Goal: Task Accomplishment & Management: Complete application form

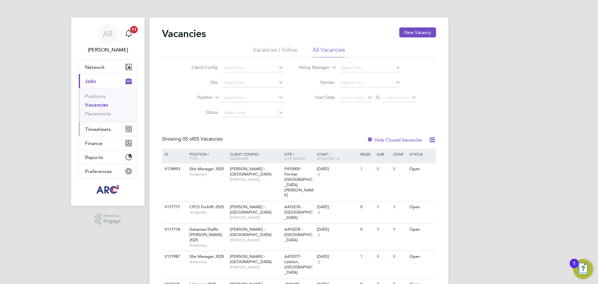
click at [105, 129] on span "Timesheets" at bounding box center [98, 129] width 26 height 6
click at [93, 132] on span "Timesheets" at bounding box center [98, 129] width 26 height 6
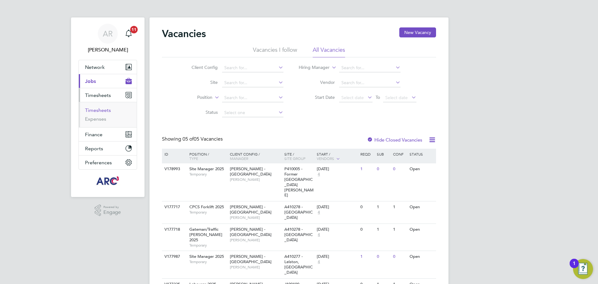
click at [107, 112] on link "Timesheets" at bounding box center [98, 110] width 26 height 6
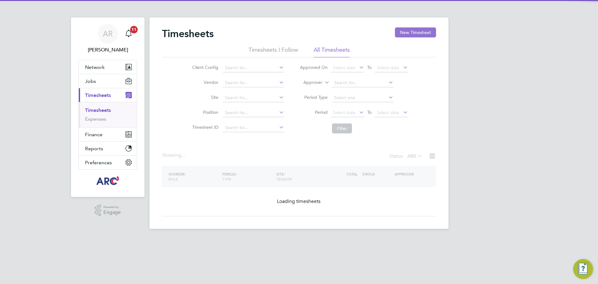
click at [419, 31] on button "New Timesheet" at bounding box center [415, 32] width 41 height 10
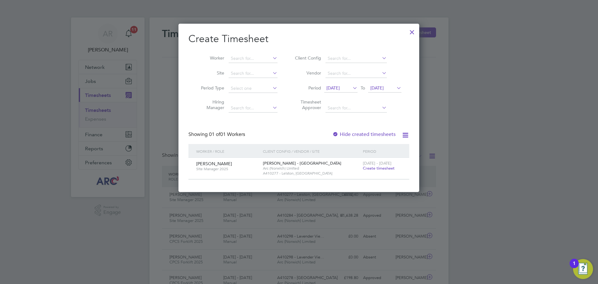
click at [339, 90] on span "[DATE]" at bounding box center [333, 88] width 13 height 6
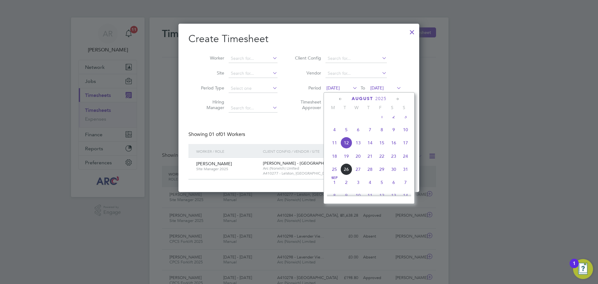
click at [394, 145] on span "16" at bounding box center [394, 143] width 12 height 12
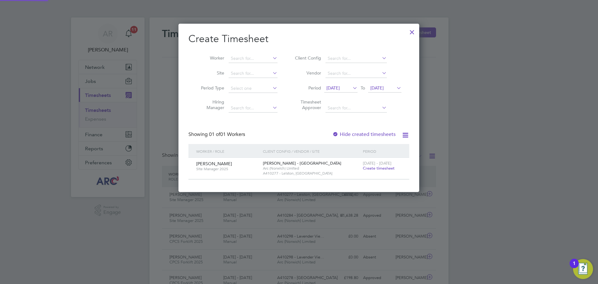
click at [383, 86] on span "[DATE]" at bounding box center [376, 88] width 13 height 6
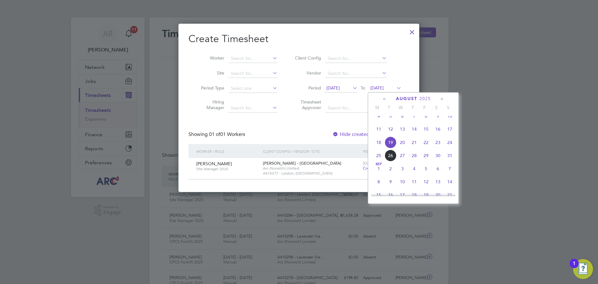
click at [439, 148] on span "23" at bounding box center [438, 142] width 12 height 12
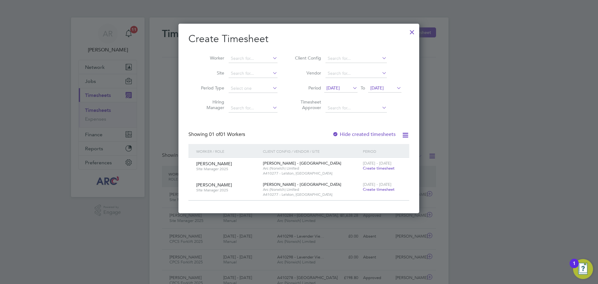
drag, startPoint x: 411, startPoint y: 32, endPoint x: 105, endPoint y: 136, distance: 323.0
click at [411, 32] on div at bounding box center [412, 30] width 11 height 11
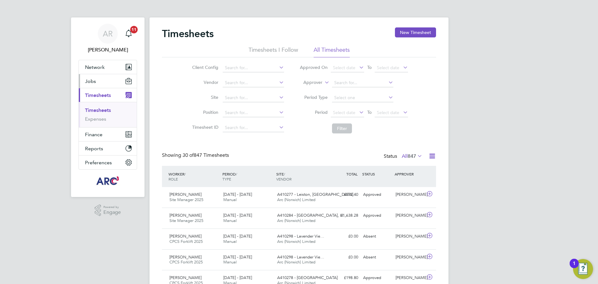
click at [95, 79] on span "Jobs" at bounding box center [90, 81] width 11 height 6
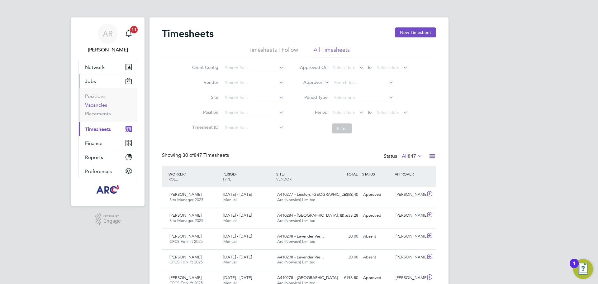
click at [101, 103] on link "Vacancies" at bounding box center [96, 105] width 22 height 6
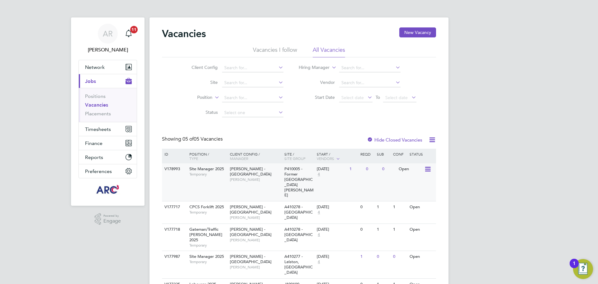
click at [220, 182] on div "V178993 Site Manager 2025 Temporary Lovell - East Anglia Neil Hesketh P410005 -…" at bounding box center [299, 182] width 274 height 38
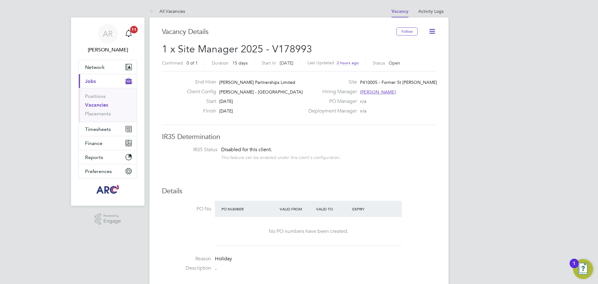
click at [433, 28] on icon at bounding box center [432, 31] width 8 height 8
click at [406, 102] on div "PO Manager n/a" at bounding box center [372, 103] width 134 height 10
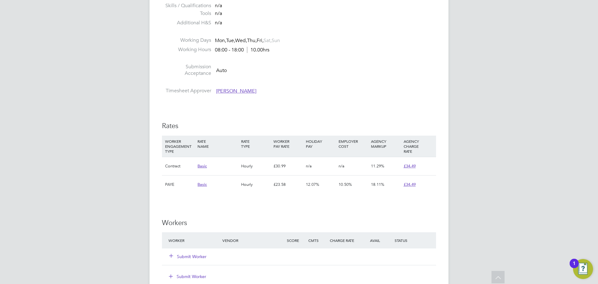
scroll to position [312, 0]
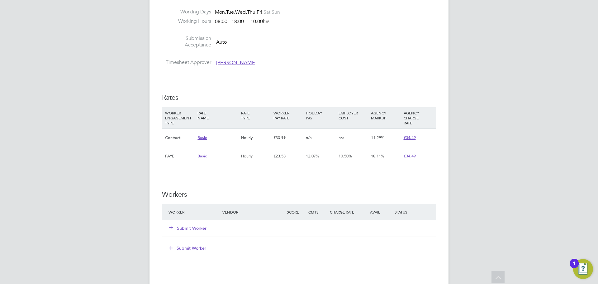
click at [198, 229] on button "Submit Worker" at bounding box center [187, 228] width 37 height 6
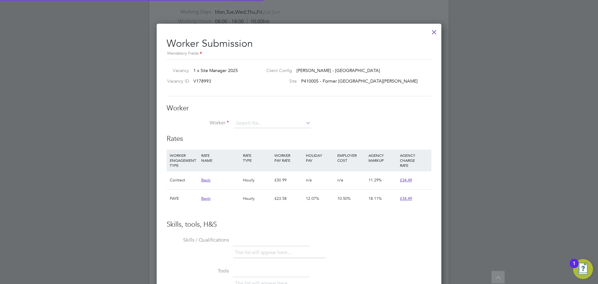
scroll to position [18, 42]
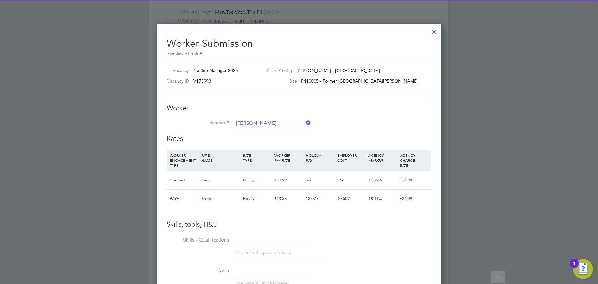
click at [277, 128] on li "Mark Owen (21815)" at bounding box center [273, 132] width 78 height 8
type input "Mark Owen (21815)"
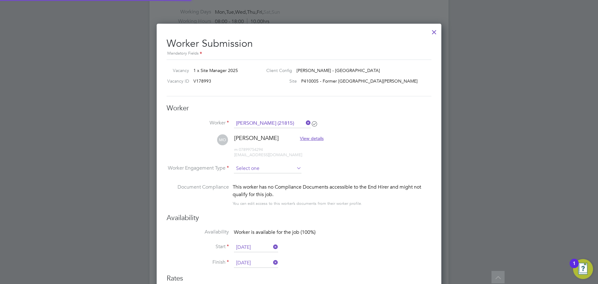
scroll to position [536, 285]
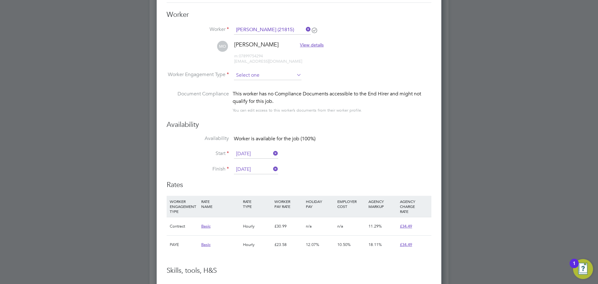
click at [281, 74] on input at bounding box center [268, 75] width 68 height 9
click at [284, 88] on li "PAYE" at bounding box center [268, 92] width 68 height 8
type input "PAYE"
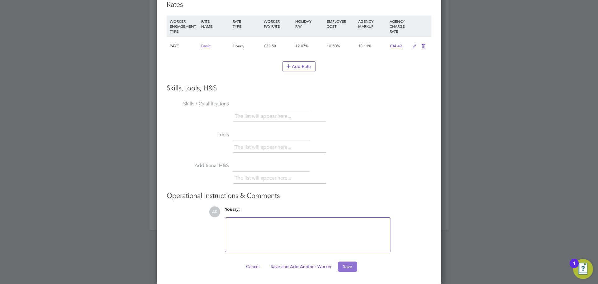
click at [351, 265] on button "Save" at bounding box center [347, 266] width 19 height 10
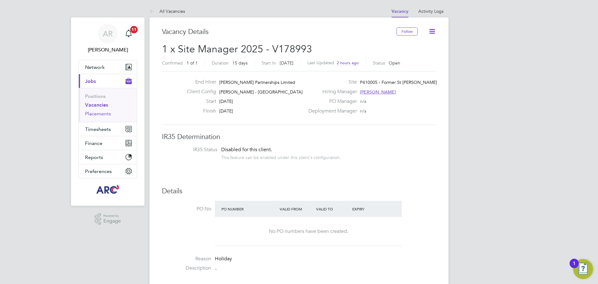
click at [98, 112] on link "Placements" at bounding box center [98, 114] width 26 height 6
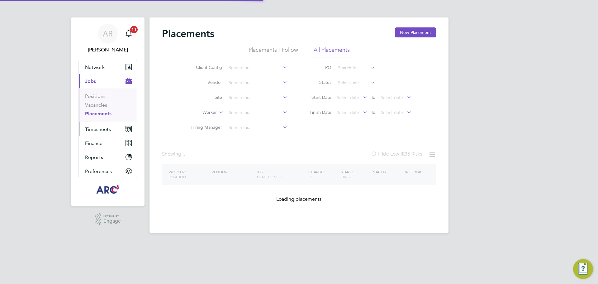
click at [98, 128] on span "Timesheets" at bounding box center [98, 129] width 26 height 6
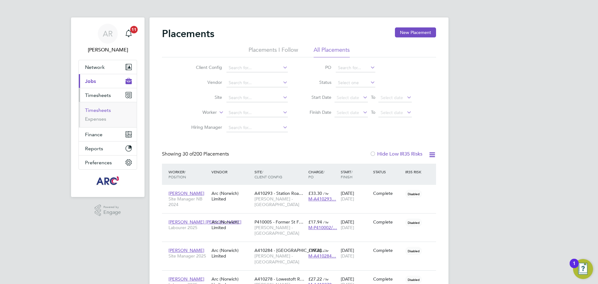
click at [104, 108] on link "Timesheets" at bounding box center [98, 110] width 26 height 6
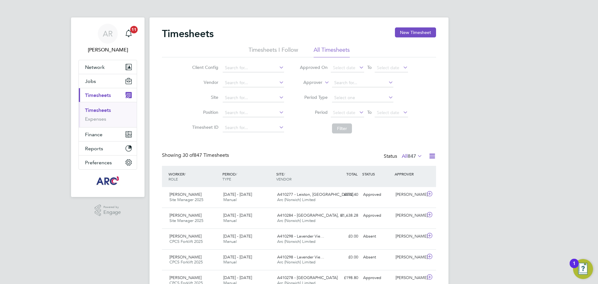
click at [86, 96] on span "Timesheets" at bounding box center [98, 95] width 26 height 6
click at [415, 30] on button "New Timesheet" at bounding box center [415, 32] width 41 height 10
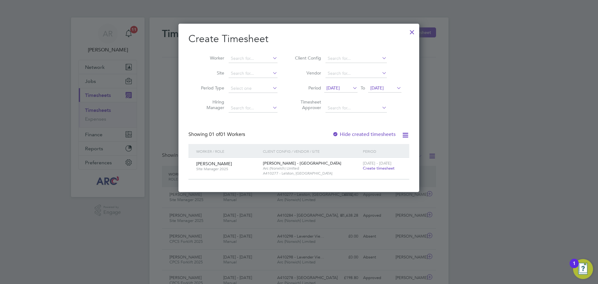
click at [411, 31] on div at bounding box center [412, 30] width 11 height 11
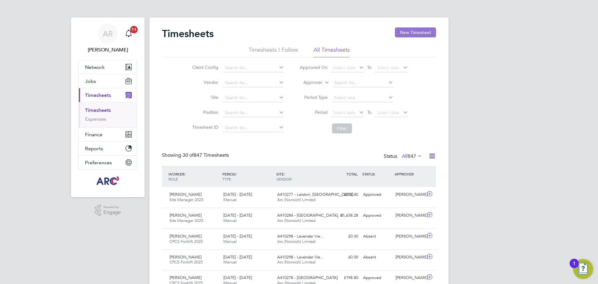
click at [419, 34] on button "New Timesheet" at bounding box center [415, 32] width 41 height 10
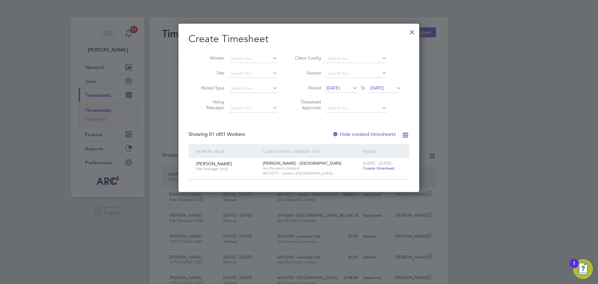
click at [340, 86] on span "[DATE]" at bounding box center [333, 88] width 13 height 6
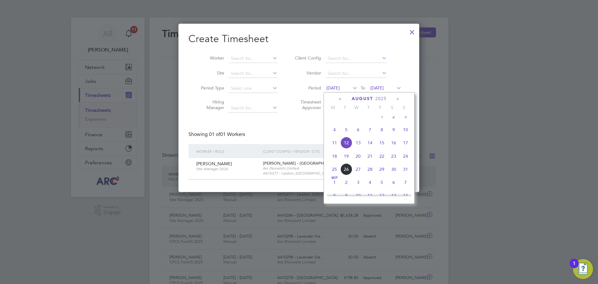
click at [396, 162] on span "23" at bounding box center [394, 156] width 12 height 12
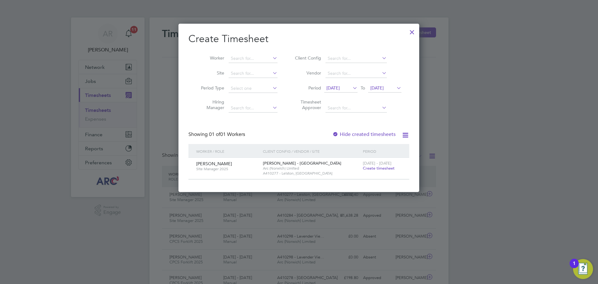
click at [394, 84] on span "[DATE]" at bounding box center [384, 88] width 33 height 8
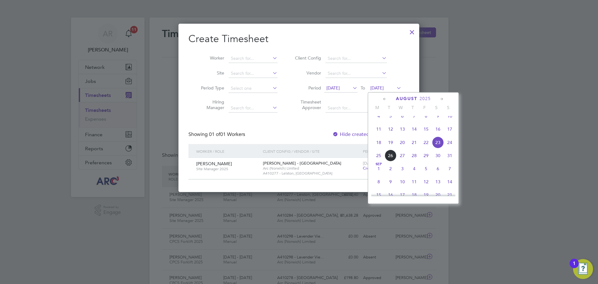
click at [340, 86] on span "[DATE]" at bounding box center [333, 88] width 13 height 6
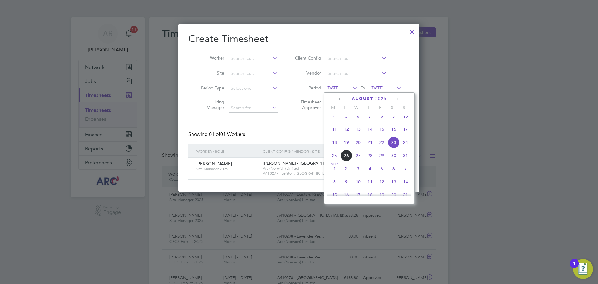
click at [395, 134] on span "16" at bounding box center [394, 129] width 12 height 12
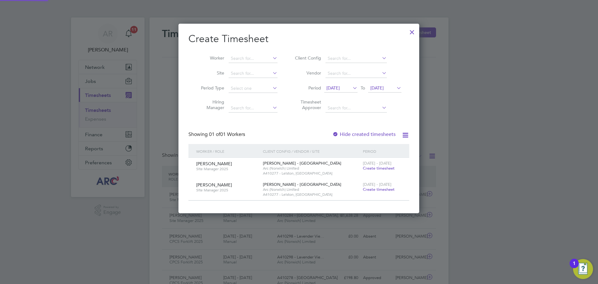
click at [384, 88] on span "[DATE]" at bounding box center [376, 88] width 13 height 6
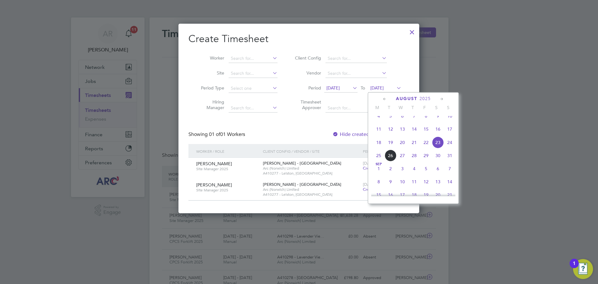
click at [438, 148] on span "23" at bounding box center [438, 142] width 12 height 12
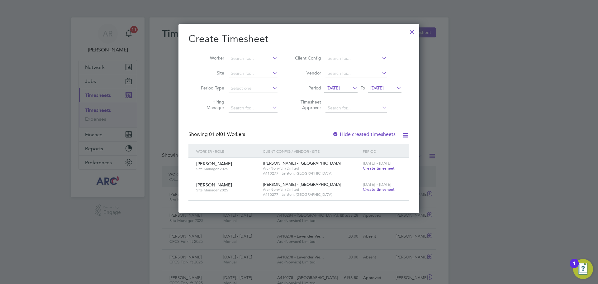
click at [411, 31] on div at bounding box center [412, 30] width 11 height 11
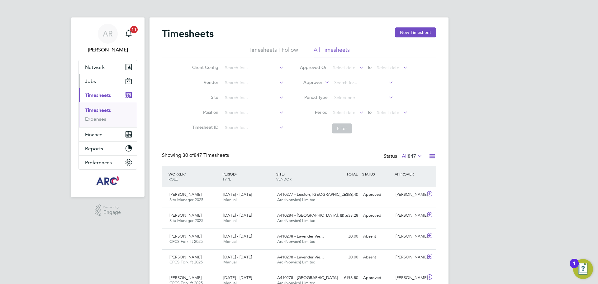
click at [103, 80] on button "Jobs" at bounding box center [108, 81] width 58 height 14
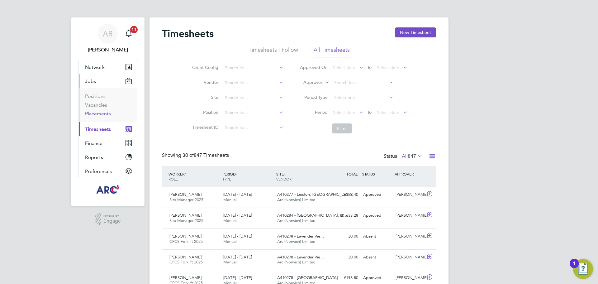
click at [94, 113] on link "Placements" at bounding box center [98, 114] width 26 height 6
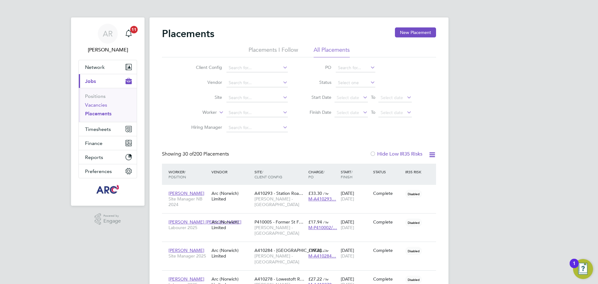
click at [97, 103] on link "Vacancies" at bounding box center [96, 105] width 22 height 6
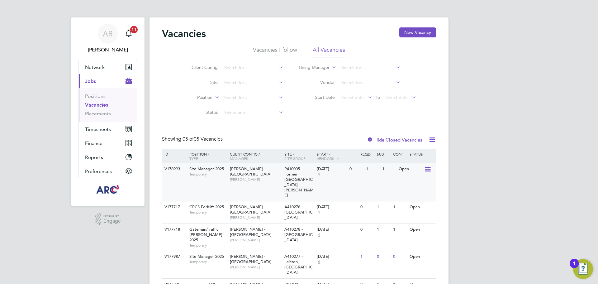
click at [247, 177] on div "Lovell - East Anglia Neil Hesketh" at bounding box center [255, 173] width 55 height 21
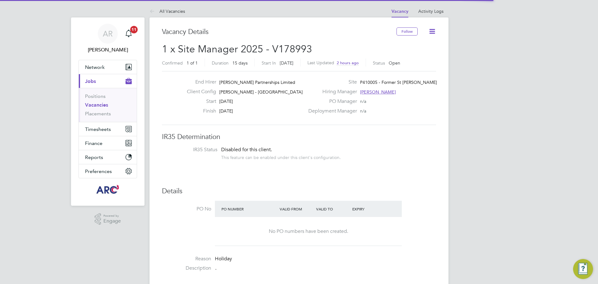
click at [434, 30] on icon at bounding box center [432, 31] width 8 height 8
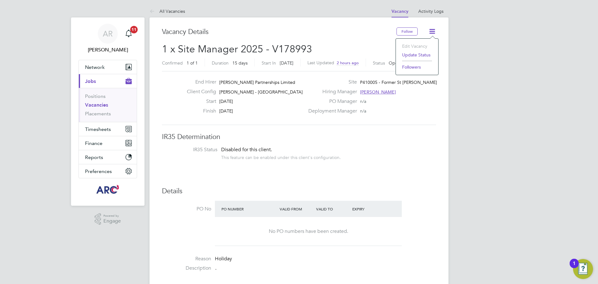
click at [424, 53] on li "Update Status" at bounding box center [417, 54] width 36 height 9
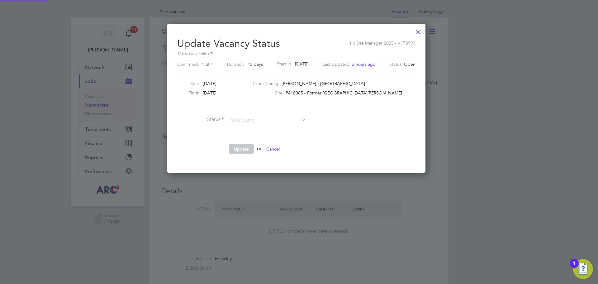
scroll to position [149, 264]
drag, startPoint x: 461, startPoint y: 91, endPoint x: 449, endPoint y: 55, distance: 37.8
click at [461, 90] on div at bounding box center [299, 142] width 598 height 284
click at [424, 33] on div at bounding box center [418, 30] width 11 height 11
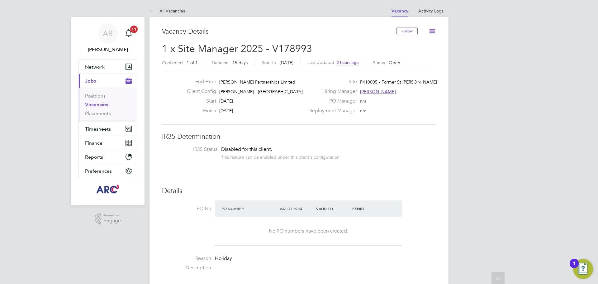
scroll to position [0, 0]
click at [430, 30] on icon at bounding box center [432, 31] width 8 height 8
click at [423, 54] on li "Update Status" at bounding box center [417, 54] width 36 height 9
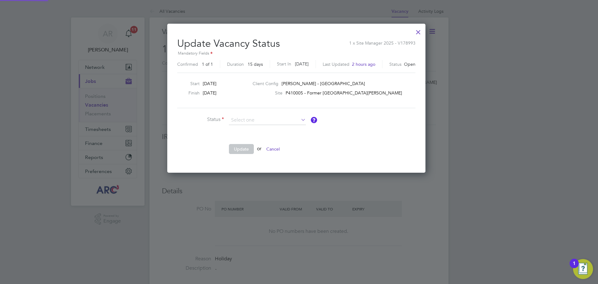
scroll to position [149, 264]
drag, startPoint x: 252, startPoint y: 129, endPoint x: 256, endPoint y: 123, distance: 7.7
click at [424, 28] on div at bounding box center [418, 30] width 11 height 11
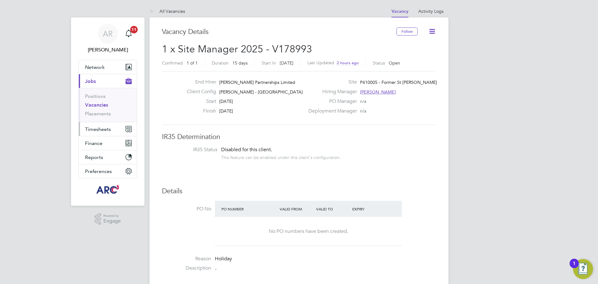
click at [107, 132] on button "Timesheets" at bounding box center [108, 129] width 58 height 14
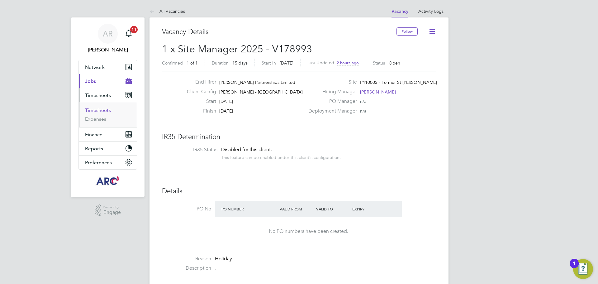
click at [102, 111] on link "Timesheets" at bounding box center [98, 110] width 26 height 6
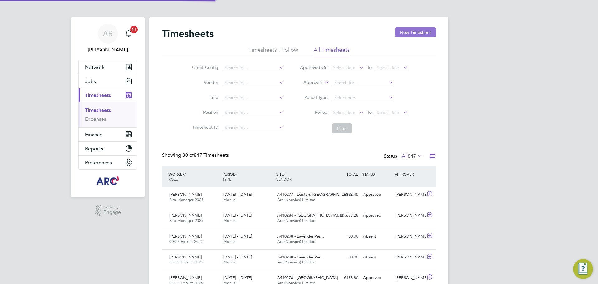
click at [417, 29] on button "New Timesheet" at bounding box center [415, 32] width 41 height 10
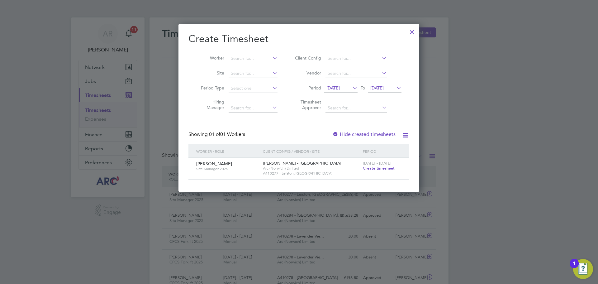
click at [411, 32] on div at bounding box center [412, 30] width 11 height 11
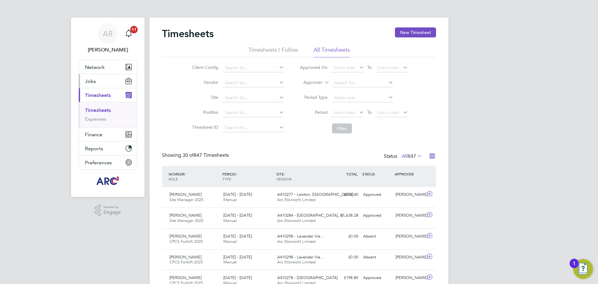
click at [96, 80] on button "Jobs" at bounding box center [108, 81] width 58 height 14
click at [111, 82] on button "Jobs" at bounding box center [108, 81] width 58 height 14
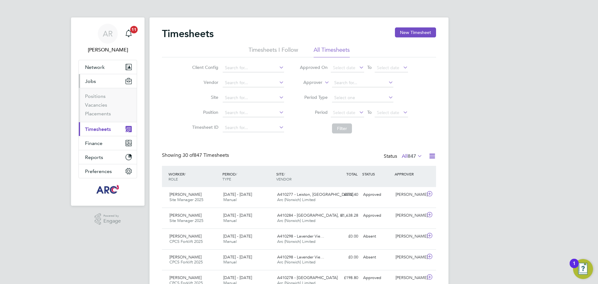
click at [95, 110] on li "Vacancies" at bounding box center [108, 106] width 47 height 9
click at [102, 119] on ul "Positions Vacancies Placements" at bounding box center [108, 105] width 58 height 34
click at [105, 114] on link "Placements" at bounding box center [98, 114] width 26 height 6
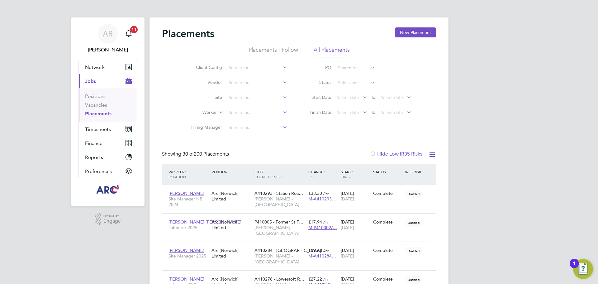
click at [91, 101] on li "Positions" at bounding box center [108, 97] width 47 height 9
drag, startPoint x: 95, startPoint y: 103, endPoint x: 106, endPoint y: 100, distance: 11.3
click at [95, 103] on link "Vacancies" at bounding box center [96, 105] width 22 height 6
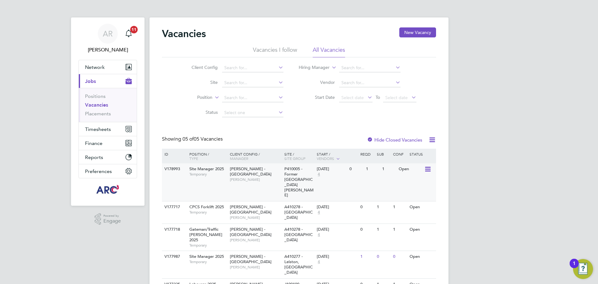
click at [427, 168] on icon at bounding box center [427, 168] width 6 height 7
click at [418, 181] on li "View Details" at bounding box center [413, 183] width 36 height 9
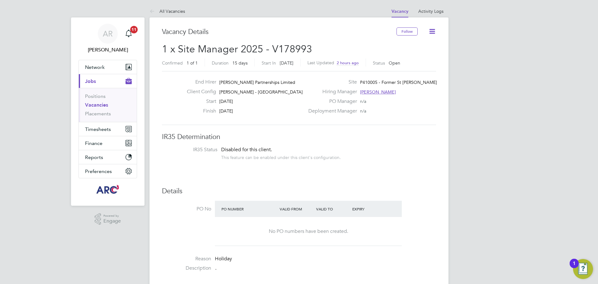
click at [432, 29] on icon at bounding box center [432, 31] width 8 height 8
click at [340, 122] on div "End Hirer [PERSON_NAME] Partnerships Limited Client Config [PERSON_NAME] - [GEO…" at bounding box center [299, 98] width 274 height 54
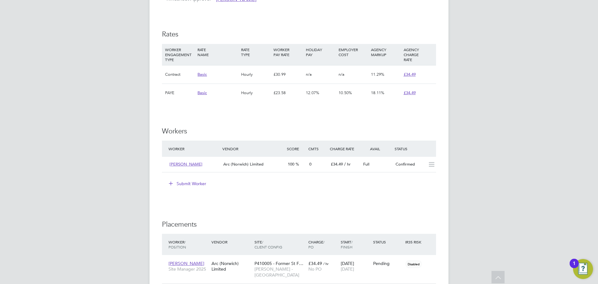
scroll to position [374, 0]
click at [429, 265] on icon at bounding box center [428, 263] width 6 height 7
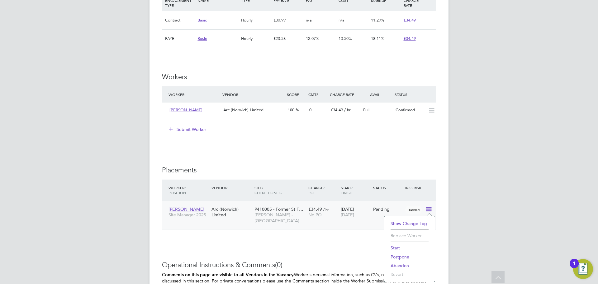
scroll to position [436, 0]
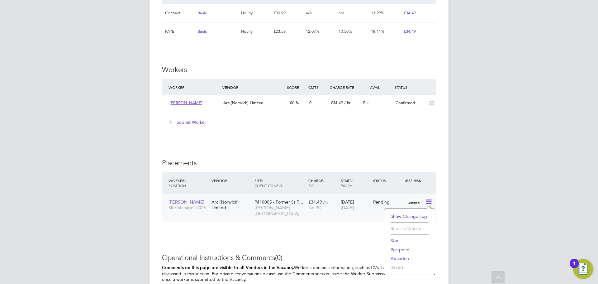
click at [398, 238] on li "Start" at bounding box center [410, 240] width 44 height 9
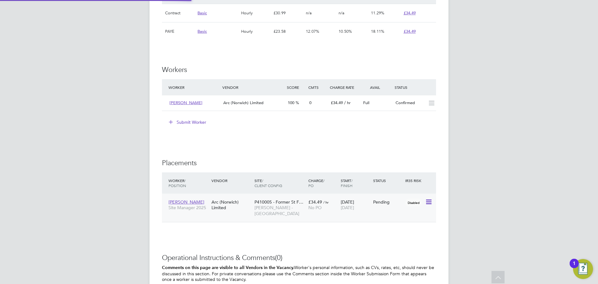
type input "[PERSON_NAME]"
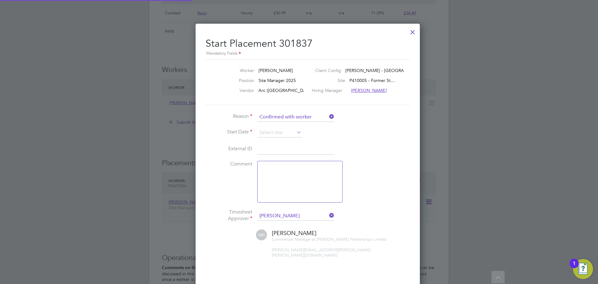
scroll to position [6, 77]
click at [276, 128] on input at bounding box center [279, 132] width 44 height 9
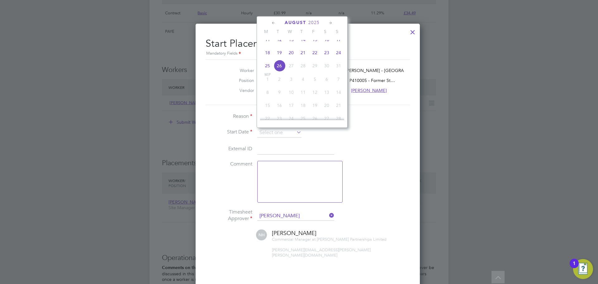
click at [314, 58] on span "22" at bounding box center [315, 53] width 12 height 12
type input "[DATE]"
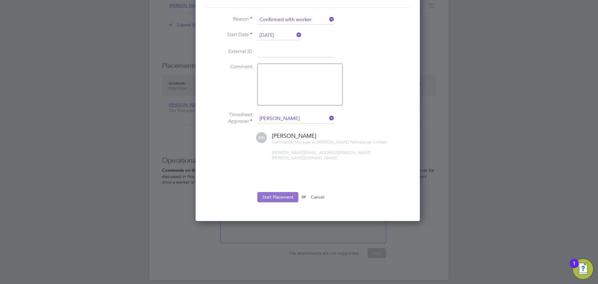
click at [268, 192] on button "Start Placement" at bounding box center [277, 197] width 41 height 10
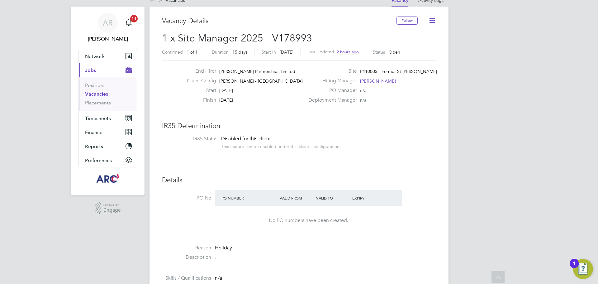
scroll to position [0, 0]
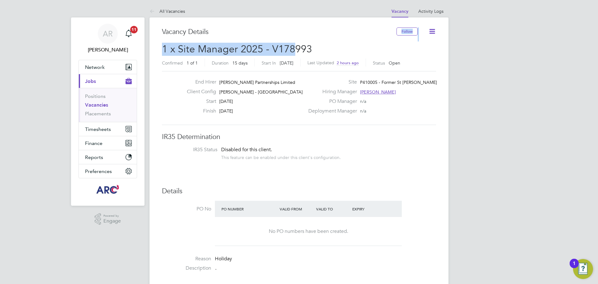
drag, startPoint x: 293, startPoint y: 43, endPoint x: 294, endPoint y: 47, distance: 3.8
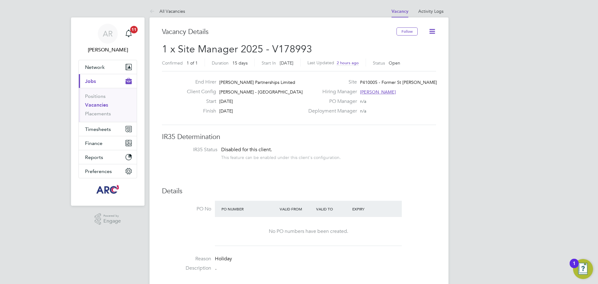
click at [313, 44] on h2 "1 x Site Manager 2025 - V178993 Confirmed 1 of 1 Duration 15 days Start [DATE][…" at bounding box center [299, 56] width 274 height 26
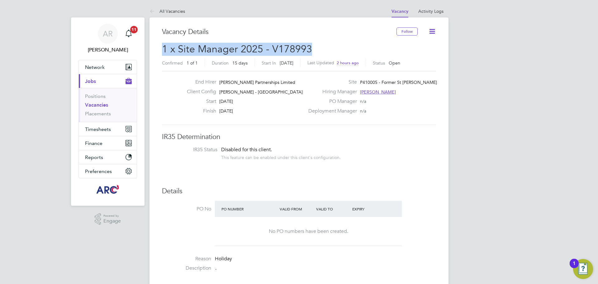
drag, startPoint x: 313, startPoint y: 47, endPoint x: 160, endPoint y: 51, distance: 153.0
copy span "1 x Site Manager 2025 - V178993"
click at [98, 104] on link "Vacancies" at bounding box center [96, 105] width 23 height 6
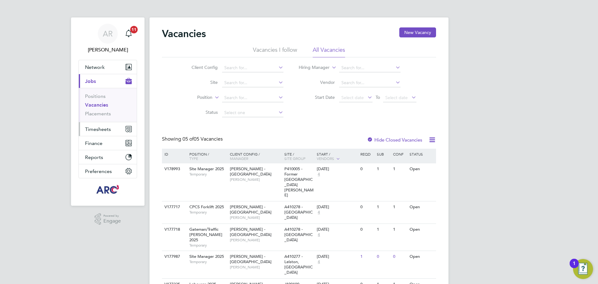
click at [100, 127] on span "Timesheets" at bounding box center [98, 129] width 26 height 6
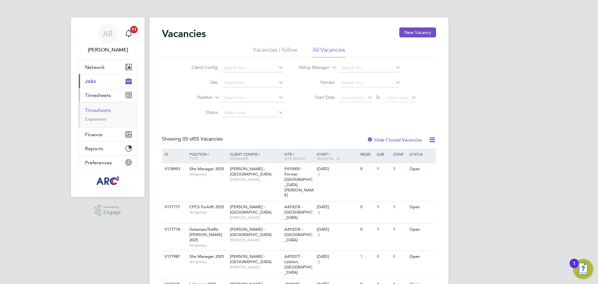
click at [106, 108] on link "Timesheets" at bounding box center [98, 110] width 26 height 6
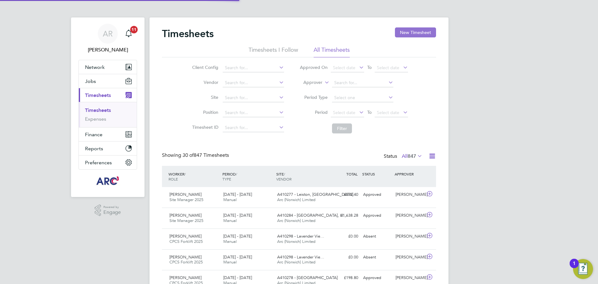
scroll to position [16, 54]
click at [415, 32] on button "New Timesheet" at bounding box center [415, 32] width 41 height 10
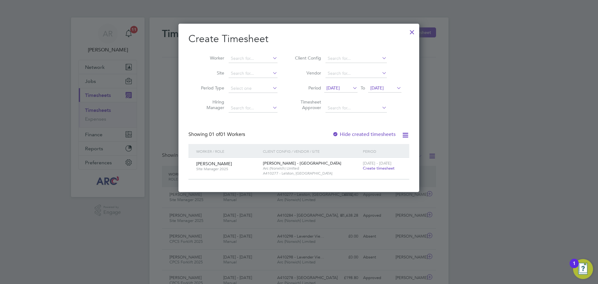
click at [340, 88] on span "[DATE]" at bounding box center [333, 88] width 13 height 6
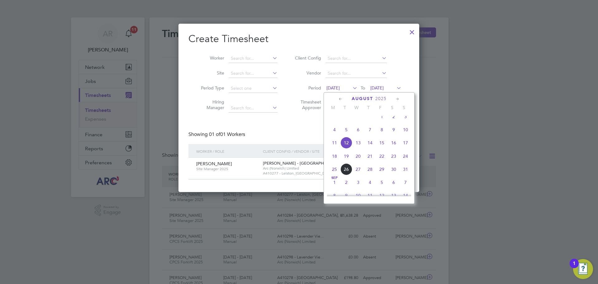
click at [395, 145] on span "16" at bounding box center [394, 143] width 12 height 12
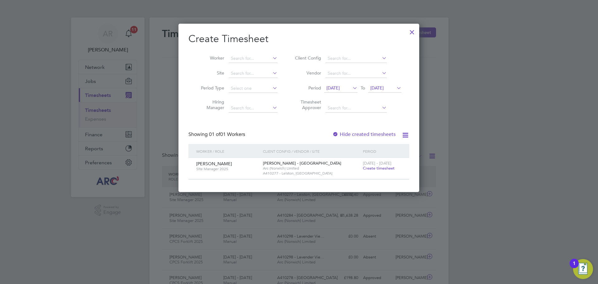
click at [393, 84] on span "[DATE]" at bounding box center [384, 88] width 33 height 8
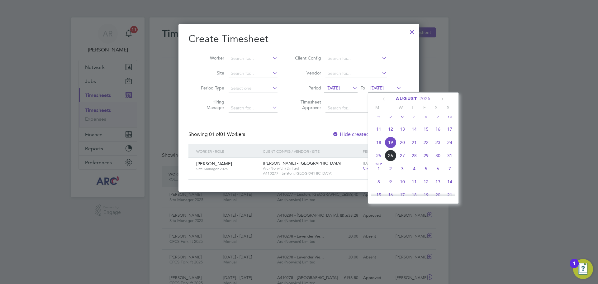
click at [438, 148] on span "23" at bounding box center [438, 142] width 12 height 12
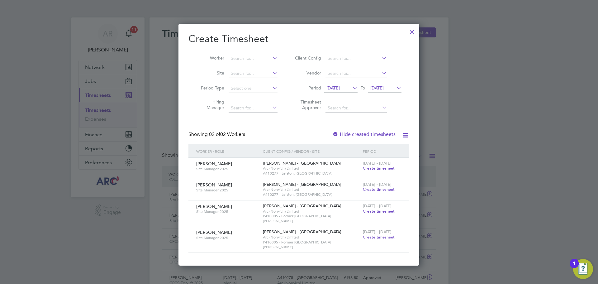
click at [385, 208] on span "Create timesheet" at bounding box center [379, 210] width 32 height 5
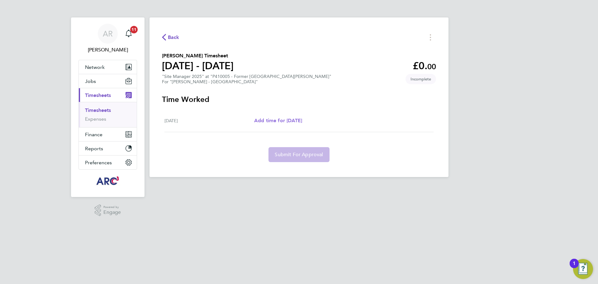
click at [294, 118] on span "Add time for [DATE]" at bounding box center [278, 120] width 48 height 6
select select "30"
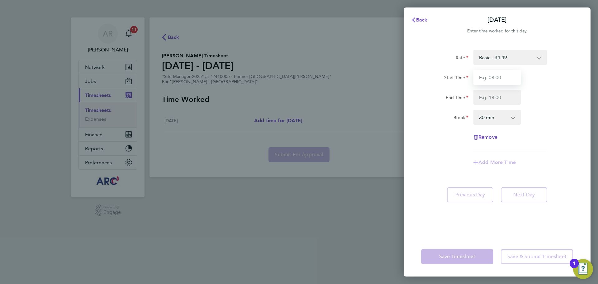
click at [501, 79] on input "Start Time" at bounding box center [497, 77] width 47 height 15
type input "07:30"
click at [479, 98] on input "End Time" at bounding box center [497, 97] width 47 height 15
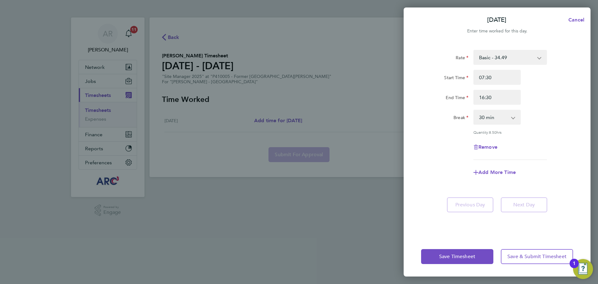
click at [457, 129] on div "Rate Basic - 34.49 Start Time 07:30 End Time 16:30 Break 0 min 15 min 30 min 45…" at bounding box center [497, 105] width 152 height 110
drag, startPoint x: 506, startPoint y: 98, endPoint x: 449, endPoint y: 96, distance: 56.7
click at [449, 96] on div "End Time 16:30" at bounding box center [497, 97] width 157 height 15
type input "0"
type input "17:00"
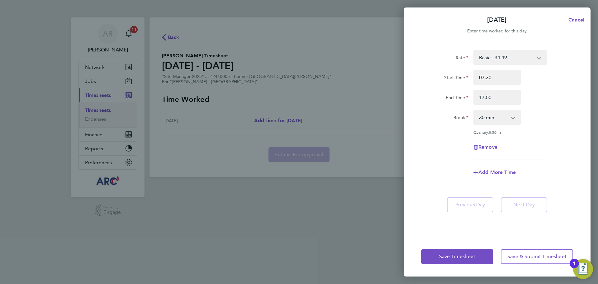
click at [433, 130] on div "Quantity: 8.50 hrs" at bounding box center [497, 132] width 157 height 5
click at [518, 259] on span "Save & Submit Timesheet" at bounding box center [537, 256] width 59 height 6
